Goal: Information Seeking & Learning: Learn about a topic

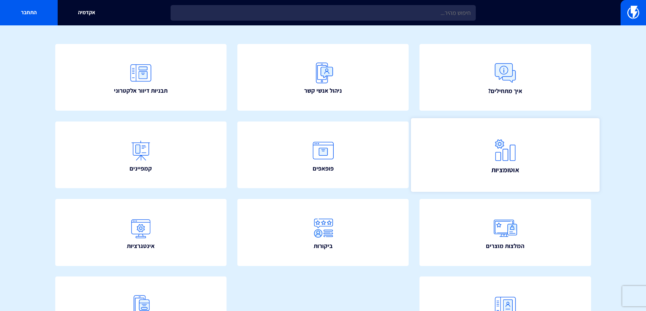
scroll to position [68, 0]
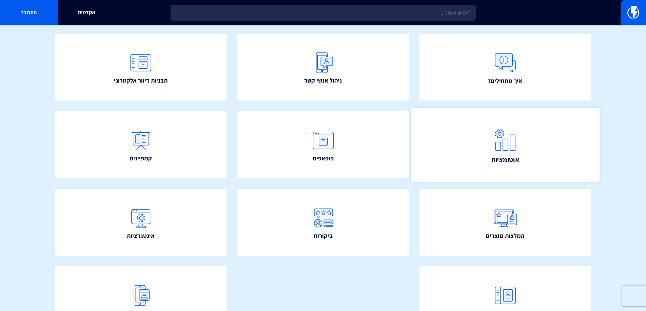
click at [523, 130] on link "אוטומציות" at bounding box center [505, 145] width 188 height 74
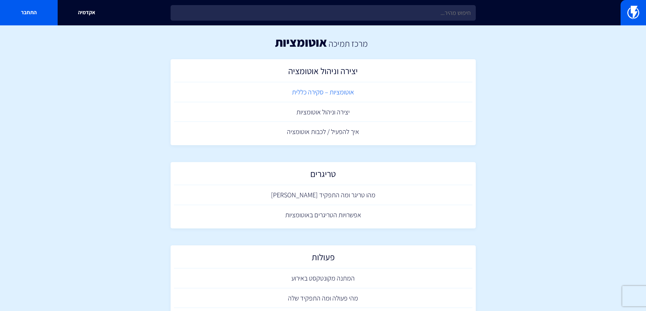
click at [342, 94] on link "אוטומציות – סקירה כללית" at bounding box center [323, 92] width 298 height 20
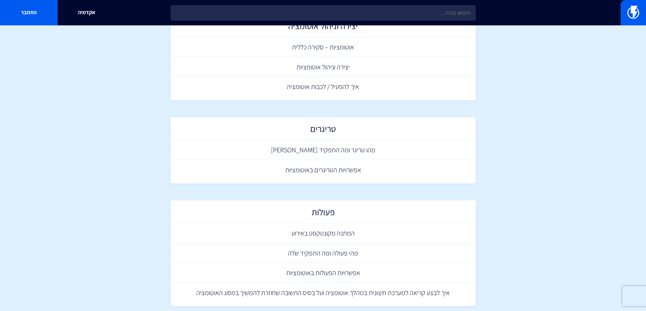
scroll to position [68, 0]
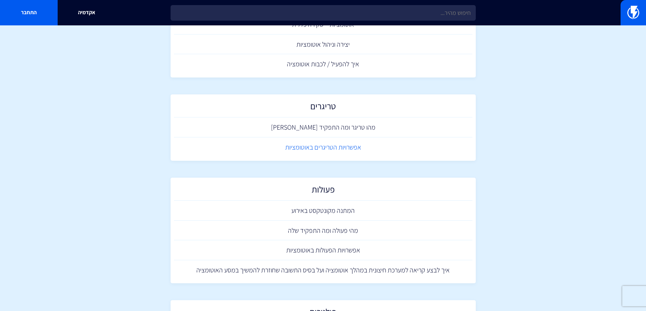
click at [348, 147] on link "אפשרויות הטריגרים באוטומציות" at bounding box center [323, 148] width 298 height 20
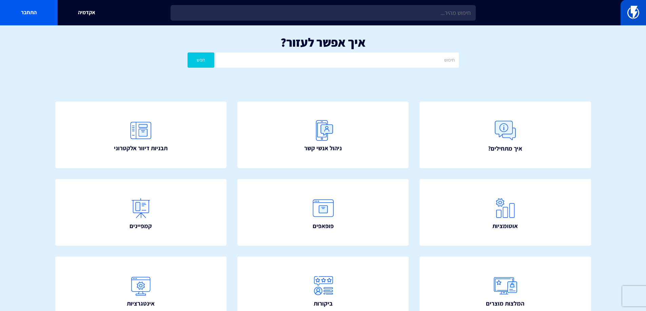
click at [629, 15] on img at bounding box center [633, 13] width 12 height 14
